Goal: Information Seeking & Learning: Learn about a topic

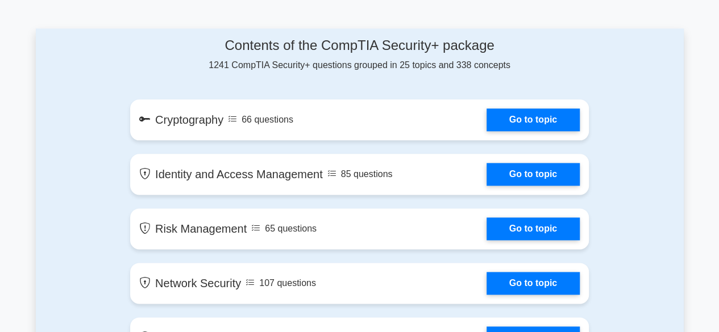
scroll to position [627, 0]
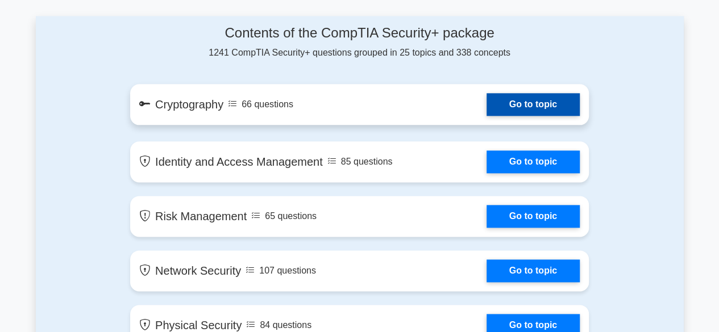
click at [547, 109] on link "Go to topic" at bounding box center [532, 104] width 93 height 23
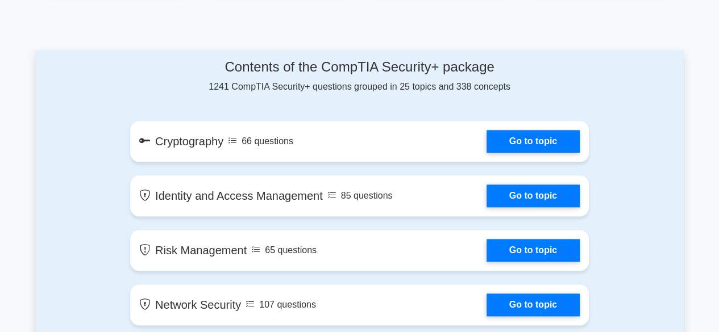
scroll to position [615, 0]
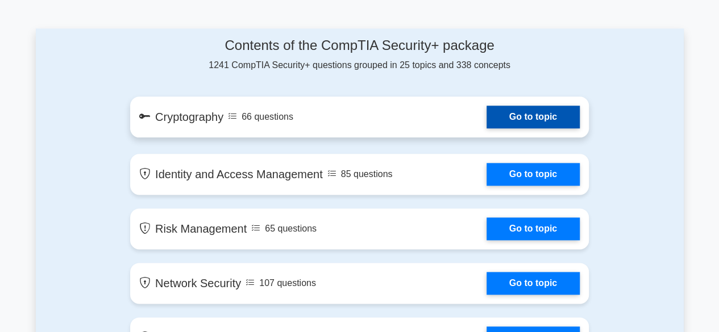
click at [533, 114] on link "Go to topic" at bounding box center [532, 117] width 93 height 23
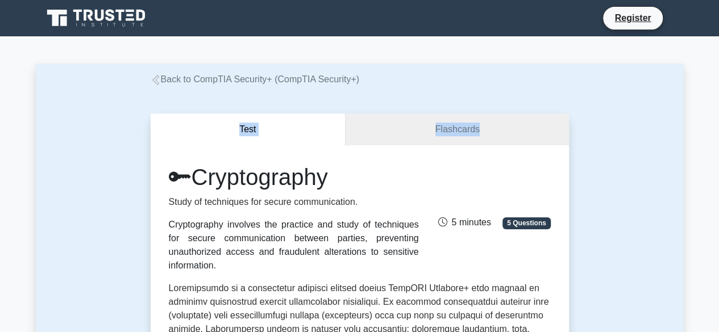
drag, startPoint x: 718, startPoint y: 46, endPoint x: 684, endPoint y: 94, distance: 59.1
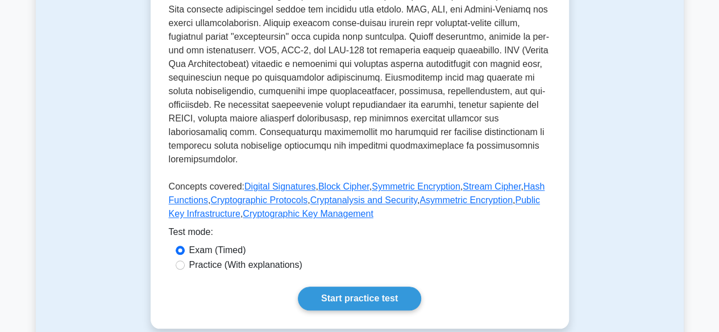
scroll to position [433, 0]
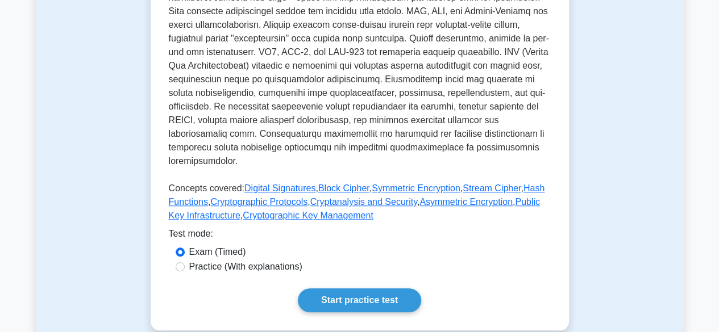
scroll to position [431, 0]
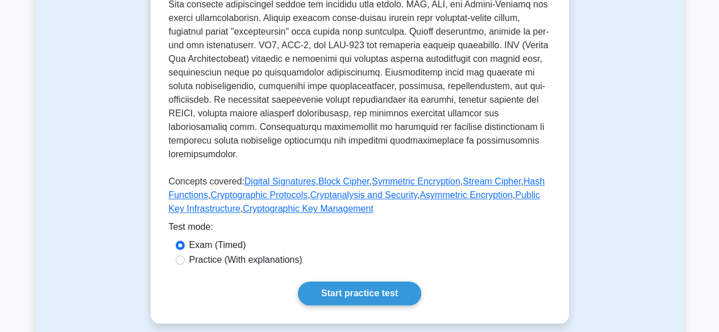
click at [267, 253] on label "Practice (With explanations)" at bounding box center [245, 260] width 113 height 14
click at [185, 256] on input "Practice (With explanations)" at bounding box center [180, 260] width 9 height 9
radio input "true"
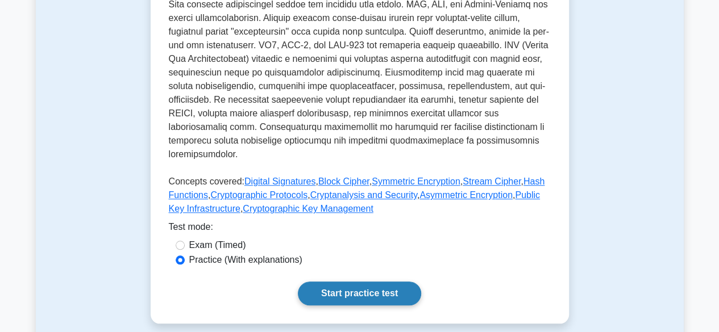
click at [331, 282] on link "Start practice test" at bounding box center [359, 294] width 123 height 24
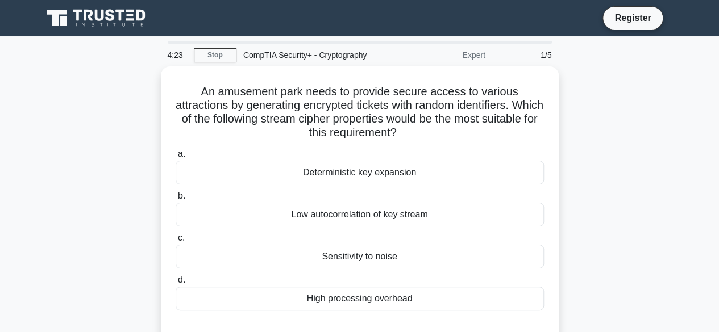
scroll to position [63, 0]
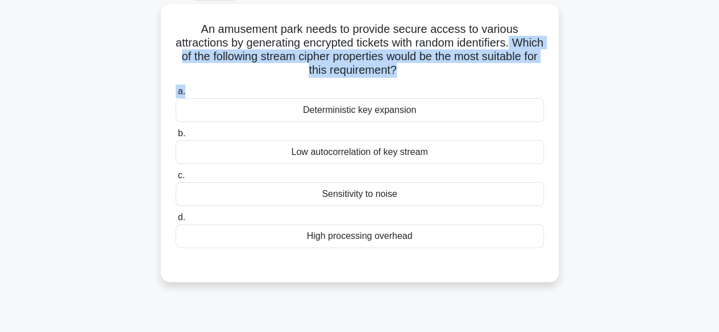
drag, startPoint x: 686, startPoint y: 96, endPoint x: 714, endPoint y: 41, distance: 61.2
click at [714, 41] on main "4:21 Stop CompTIA Security+ - Cryptography Expert 1/5 An amusement park needs t…" at bounding box center [359, 262] width 719 height 577
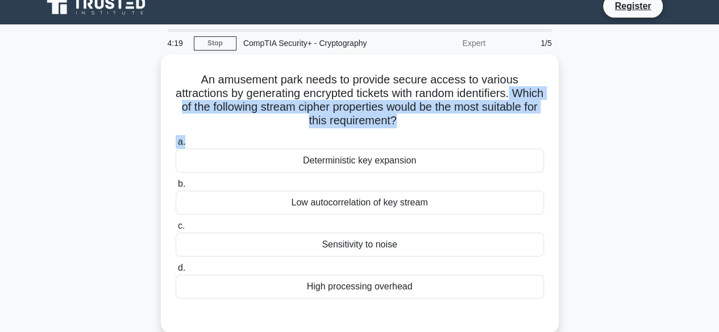
scroll to position [16, 0]
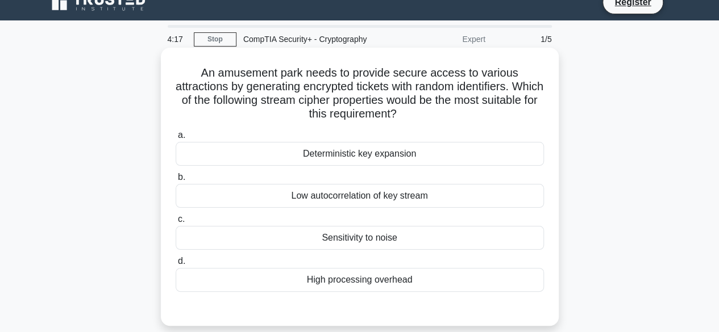
click at [333, 239] on div "Sensitivity to noise" at bounding box center [360, 238] width 368 height 24
click at [176, 223] on input "c. Sensitivity to noise" at bounding box center [176, 219] width 0 height 7
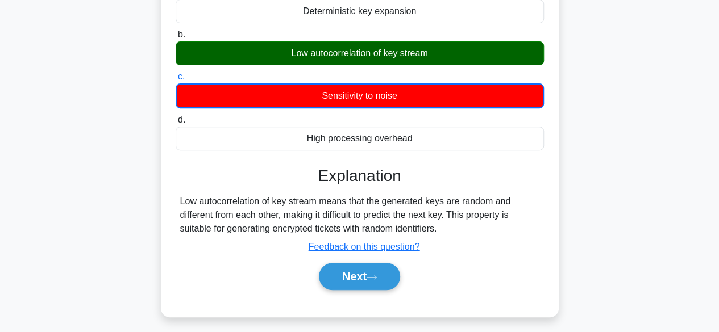
scroll to position [160, 0]
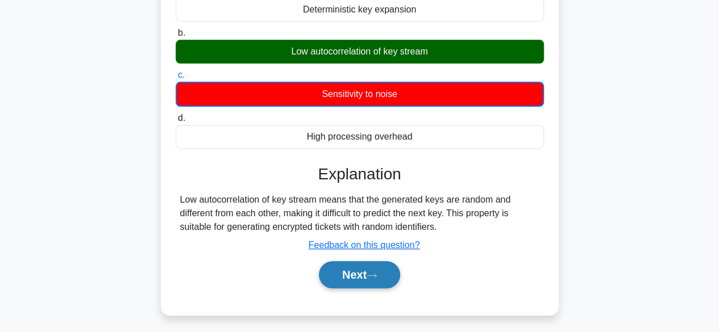
click at [351, 278] on button "Next" at bounding box center [359, 274] width 81 height 27
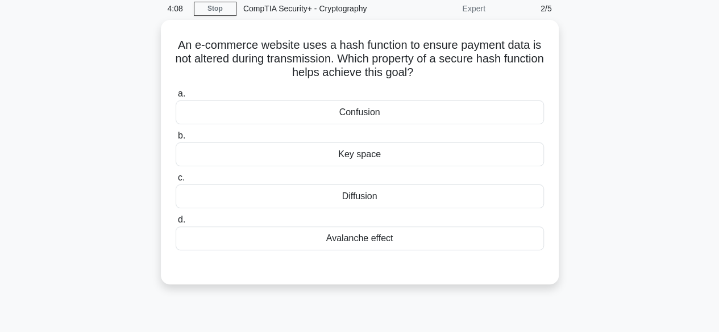
scroll to position [36, 0]
